Goal: Task Accomplishment & Management: Manage account settings

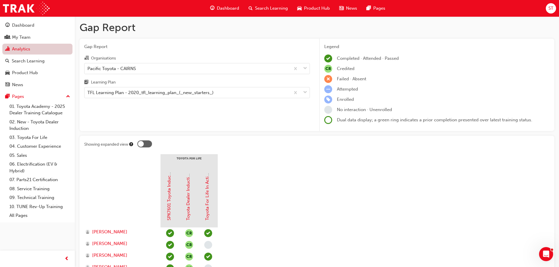
scroll to position [216, 0]
click at [25, 35] on div "My Team" at bounding box center [21, 37] width 18 height 7
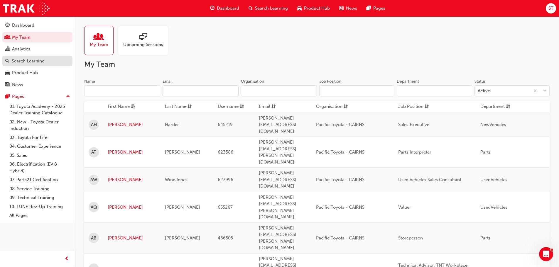
click at [29, 63] on div "Search Learning" at bounding box center [28, 61] width 33 height 7
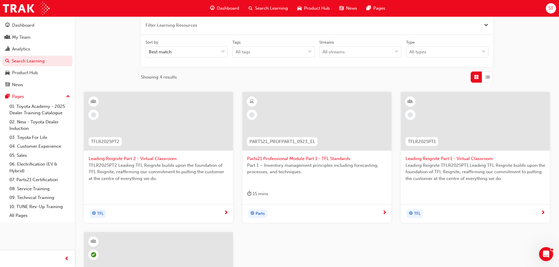
scroll to position [205, 0]
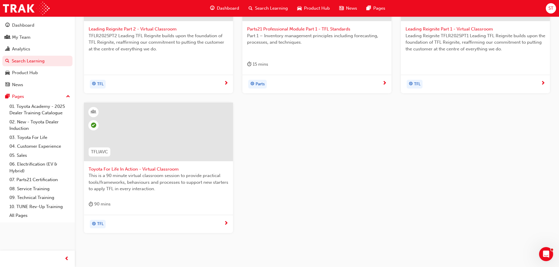
click at [156, 167] on span "Toyota For Life In Action - Virtual Classroom" at bounding box center [159, 169] width 140 height 7
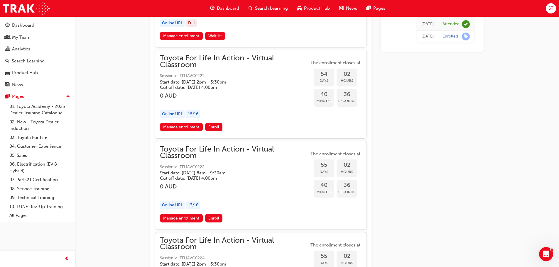
scroll to position [6939, 0]
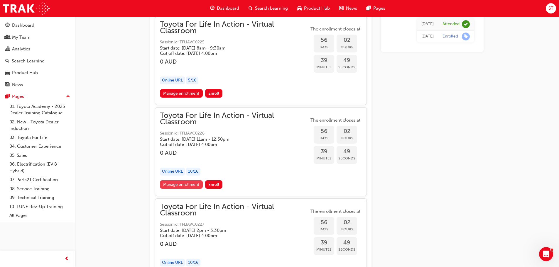
click at [186, 184] on link "Manage enrollment" at bounding box center [181, 184] width 43 height 9
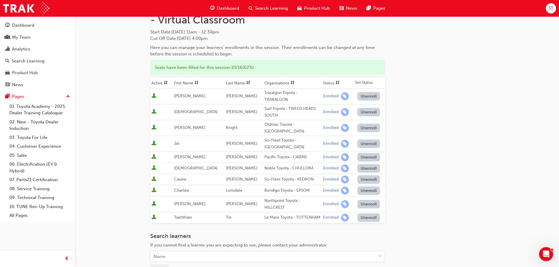
scroll to position [120, 0]
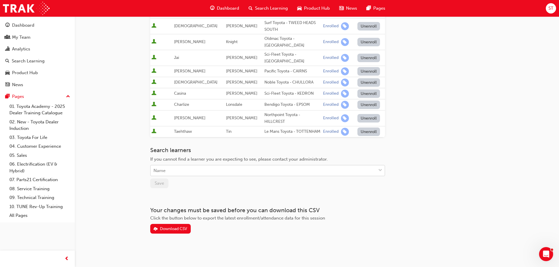
click at [192, 170] on div "Name" at bounding box center [263, 171] width 225 height 10
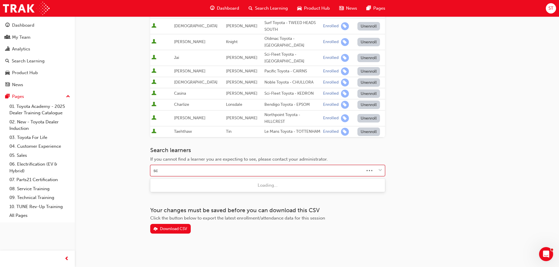
type input "scu"
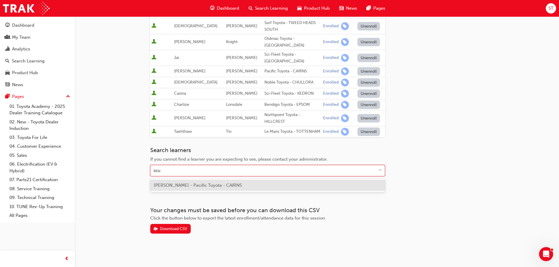
click at [197, 186] on span "[PERSON_NAME] - Pacific Toyota - CAIRNS" at bounding box center [198, 185] width 88 height 5
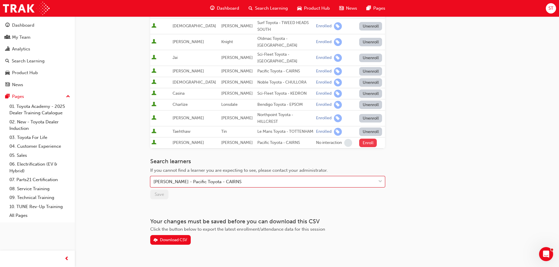
click at [365, 144] on button "Enroll" at bounding box center [368, 143] width 18 height 9
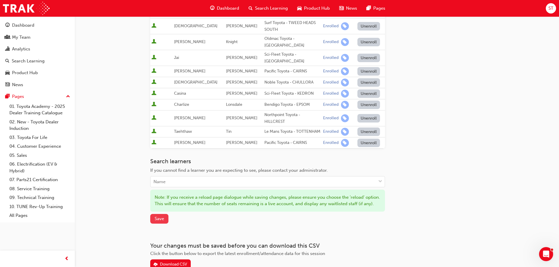
click at [159, 222] on span "Save" at bounding box center [159, 218] width 9 height 5
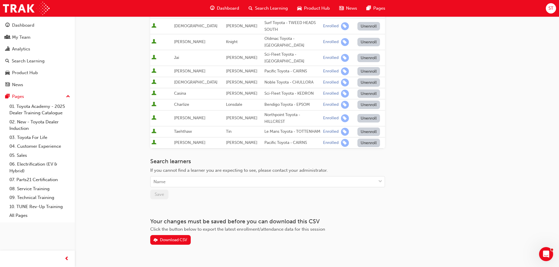
scroll to position [0, 0]
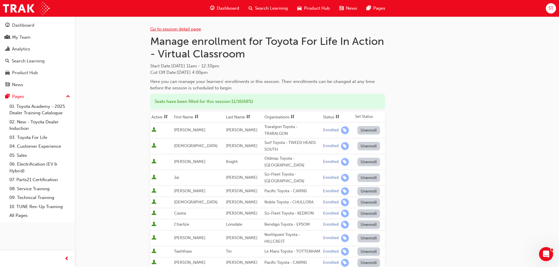
click at [180, 29] on link "Go to session detail page" at bounding box center [175, 28] width 51 height 5
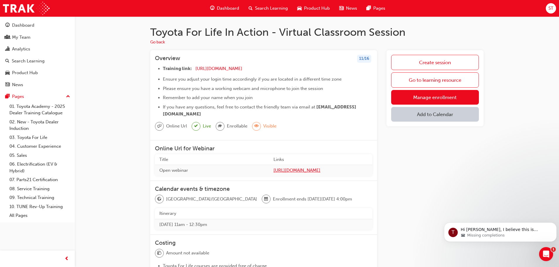
scroll to position [297, 0]
click at [494, 235] on span "Missing completions" at bounding box center [486, 235] width 38 height 5
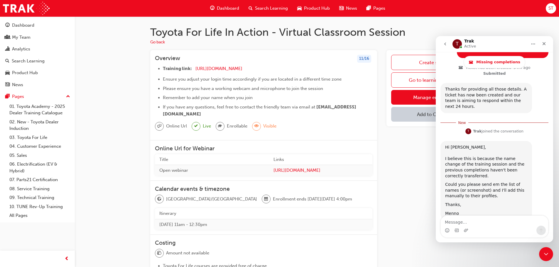
scroll to position [307, 0]
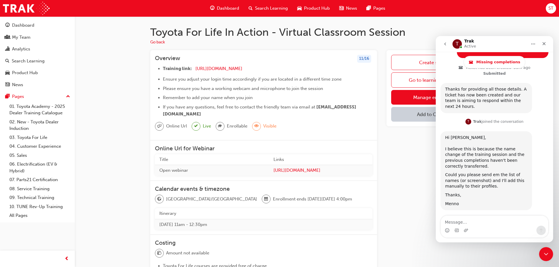
click at [386, 193] on div "Create session Go to learning resource Manage enrollment Add to Calendar" at bounding box center [434, 216] width 97 height 333
drag, startPoint x: 31, startPoint y: 58, endPoint x: 63, endPoint y: 56, distance: 32.4
click at [31, 58] on div "Search Learning" at bounding box center [28, 61] width 33 height 7
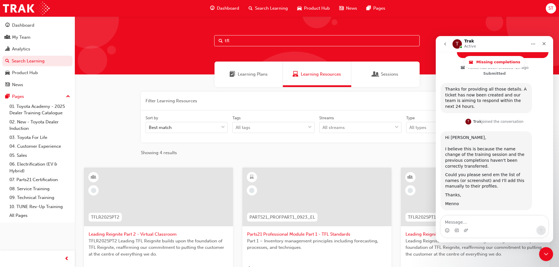
drag, startPoint x: 201, startPoint y: 37, endPoint x: 180, endPoint y: 34, distance: 20.7
click at [180, 34] on div "tfl" at bounding box center [317, 45] width 484 height 58
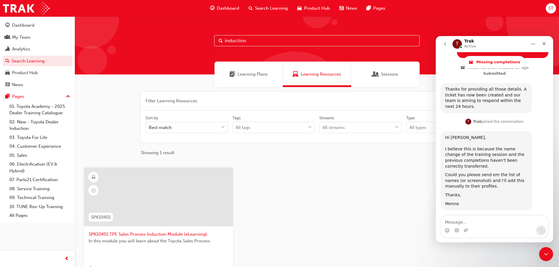
click at [250, 38] on input "induction" at bounding box center [316, 40] width 205 height 11
type input "induction"
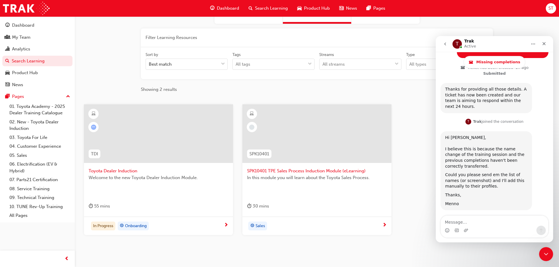
scroll to position [88, 0]
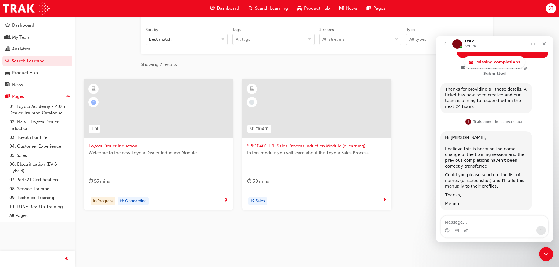
drag, startPoint x: 114, startPoint y: 144, endPoint x: 113, endPoint y: 141, distance: 3.1
click at [114, 143] on span "Toyota Dealer Induction" at bounding box center [159, 146] width 140 height 7
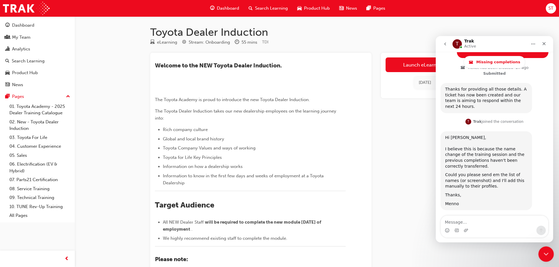
click at [543, 251] on icon "Close Intercom Messenger" at bounding box center [545, 253] width 7 height 7
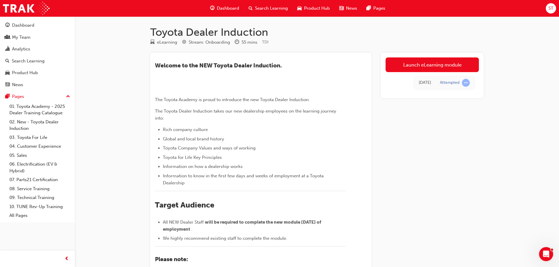
click at [486, 138] on div "Toyota Dealer Induction eLearning Stream: Onboarding 55 mins TDI ​Welcome to th…" at bounding box center [317, 206] width 352 height 360
click at [18, 38] on div "My Team" at bounding box center [21, 37] width 18 height 7
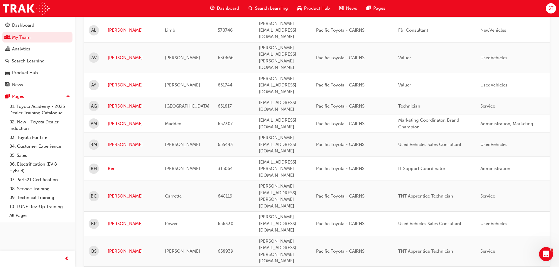
scroll to position [675, 0]
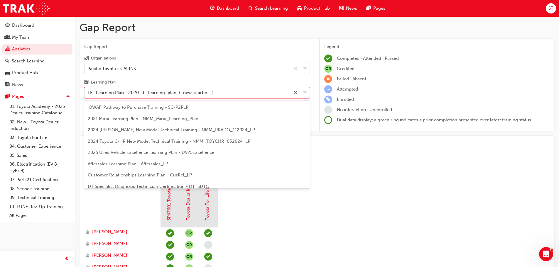
click at [115, 94] on div "TFL Learning Plan - 2020_tfl_learning_plan_(_new_starters_)" at bounding box center [150, 92] width 126 height 7
click at [88, 94] on input "Learning Plan option TFL Learning Plan - 2020_tfl_learning_plan_(_new_starters_…" at bounding box center [87, 92] width 1 height 5
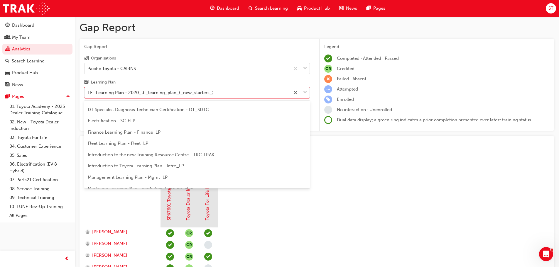
scroll to position [88, 0]
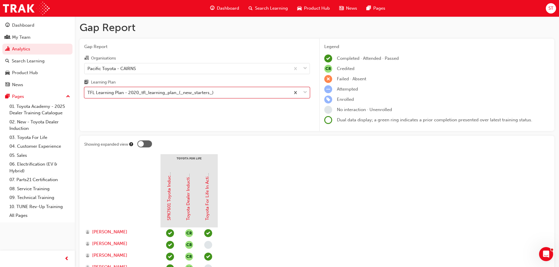
click at [264, 91] on div "TFL Learning Plan - 2020_tfl_learning_plan_(_new_starters_)" at bounding box center [188, 93] width 206 height 10
click at [88, 91] on input "Learning Plan TFL Learning Plan - 2020_tfl_learning_plan_(_new_starters_)" at bounding box center [87, 92] width 1 height 5
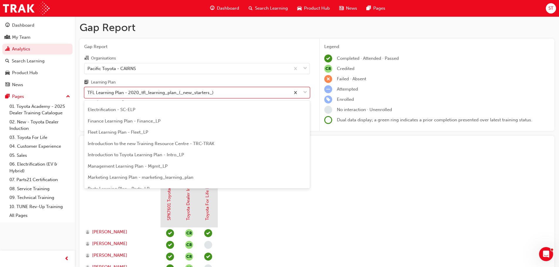
click at [164, 144] on span "Introduction to the new Training Resource Centre - TRC-TRAK" at bounding box center [151, 143] width 126 height 5
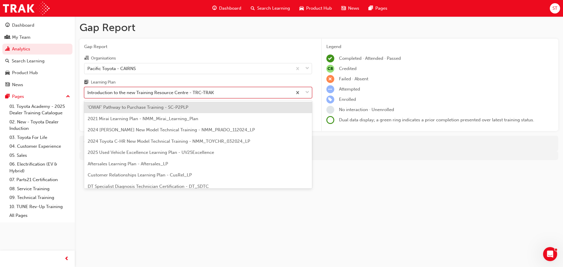
click at [162, 93] on div "Introduction to the new Training Resource Centre - TRC-TRAK" at bounding box center [150, 92] width 126 height 7
click at [88, 93] on input "Learning Plan option Introduction to the new Training Resource Centre - TRC-TRA…" at bounding box center [87, 92] width 1 height 5
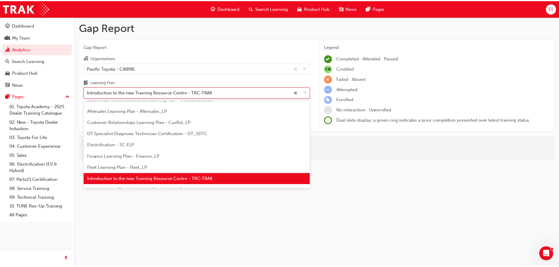
scroll to position [112, 0]
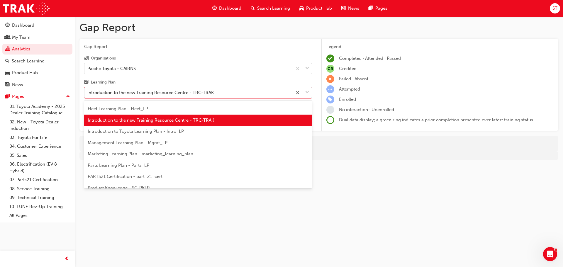
click at [157, 133] on span "Introduction to Toyota Learning Plan - Intro_LP" at bounding box center [136, 131] width 96 height 5
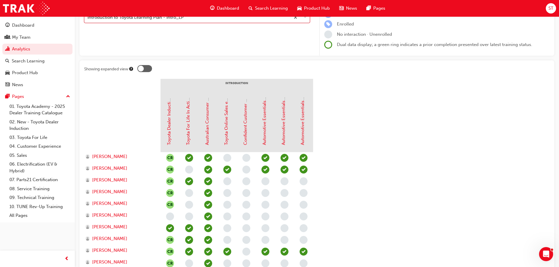
scroll to position [88, 0]
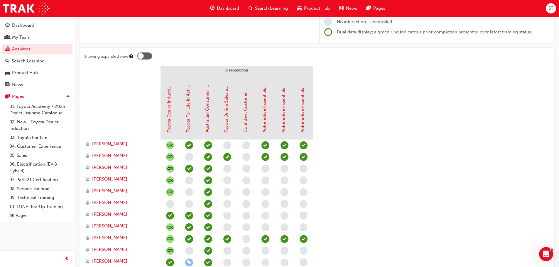
click at [138, 54] on div at bounding box center [144, 56] width 15 height 7
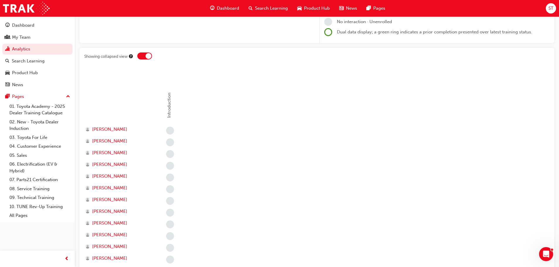
click at [146, 55] on div at bounding box center [149, 56] width 6 height 6
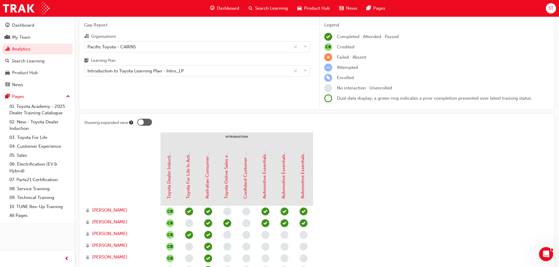
scroll to position [0, 0]
